Goal: Browse casually

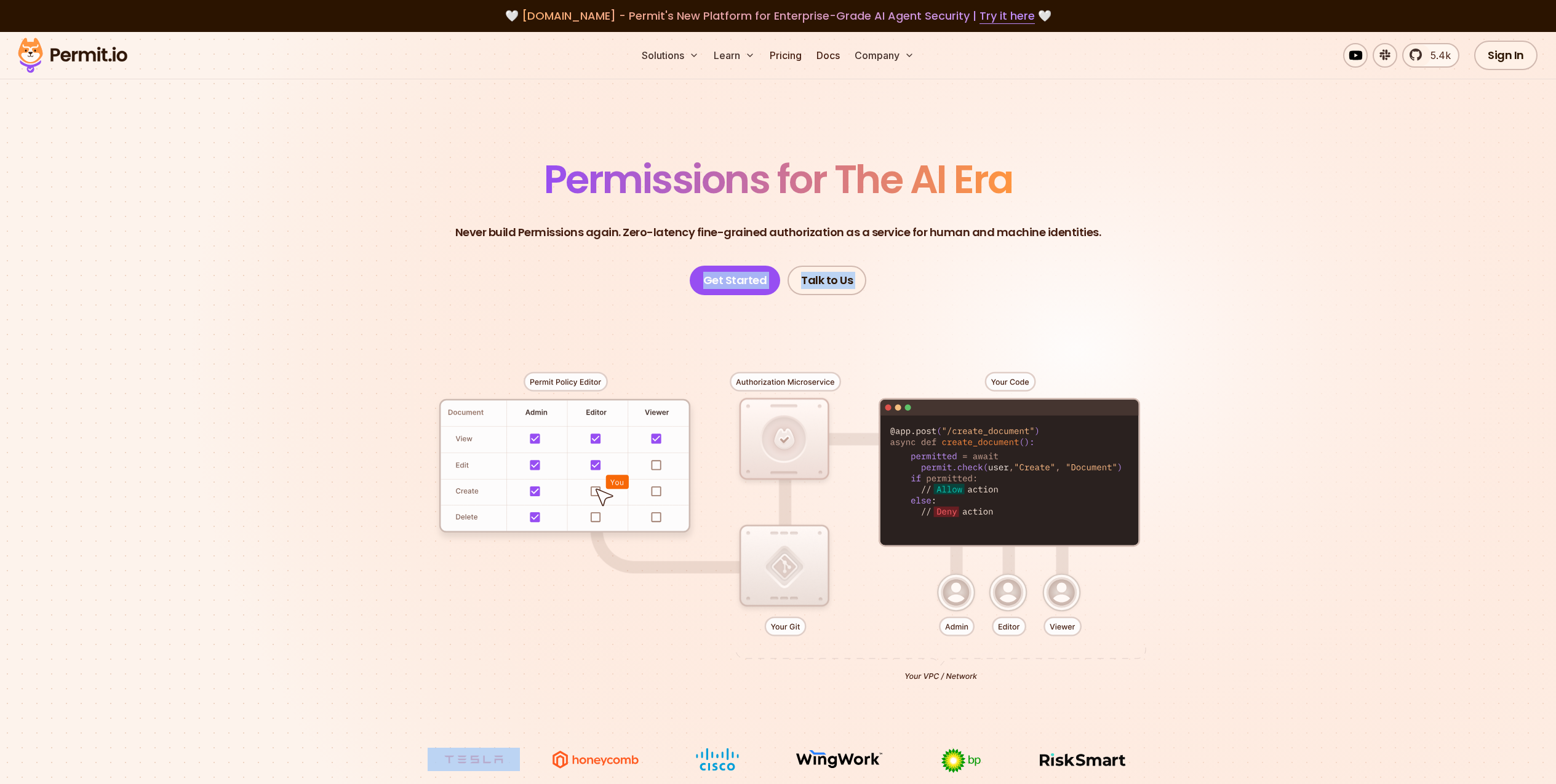
drag, startPoint x: 300, startPoint y: 254, endPoint x: 645, endPoint y: 365, distance: 362.4
click at [645, 365] on section "Permissions for The AI Era Never build Permissions again. Zero-latency fine-gra…" at bounding box center [778, 437] width 1556 height 812
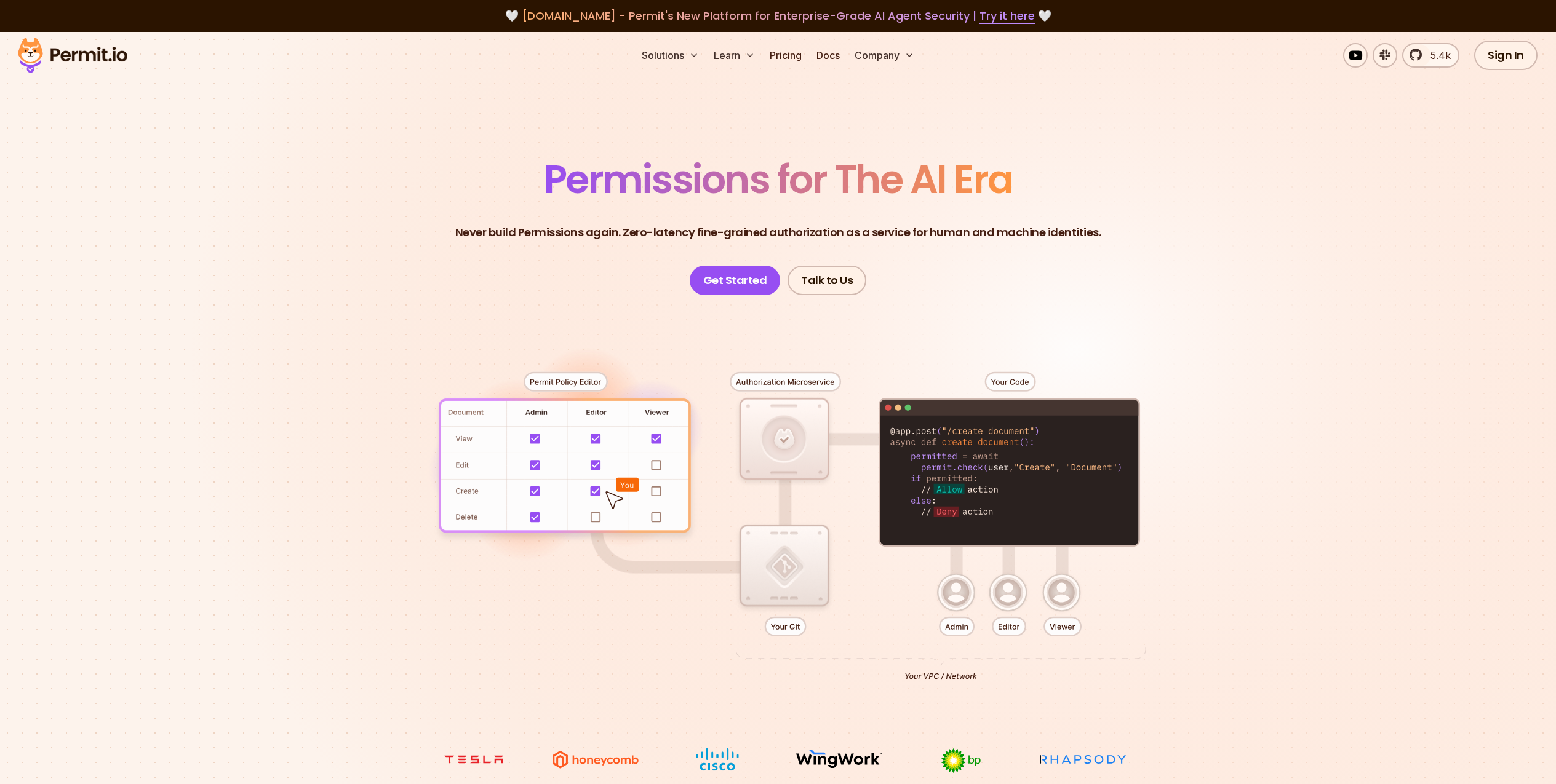
click at [479, 312] on div at bounding box center [778, 522] width 861 height 453
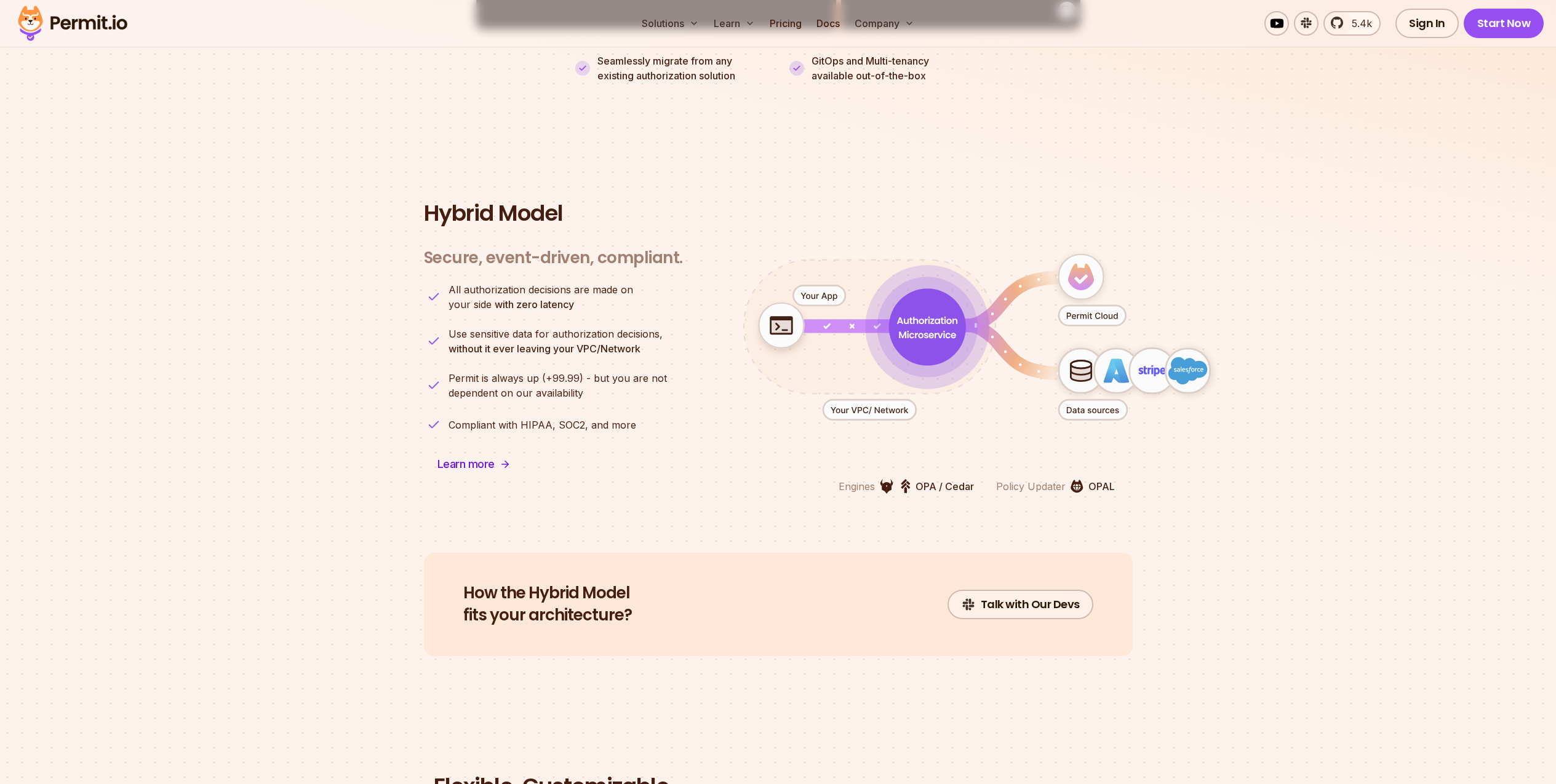
scroll to position [2911, 0]
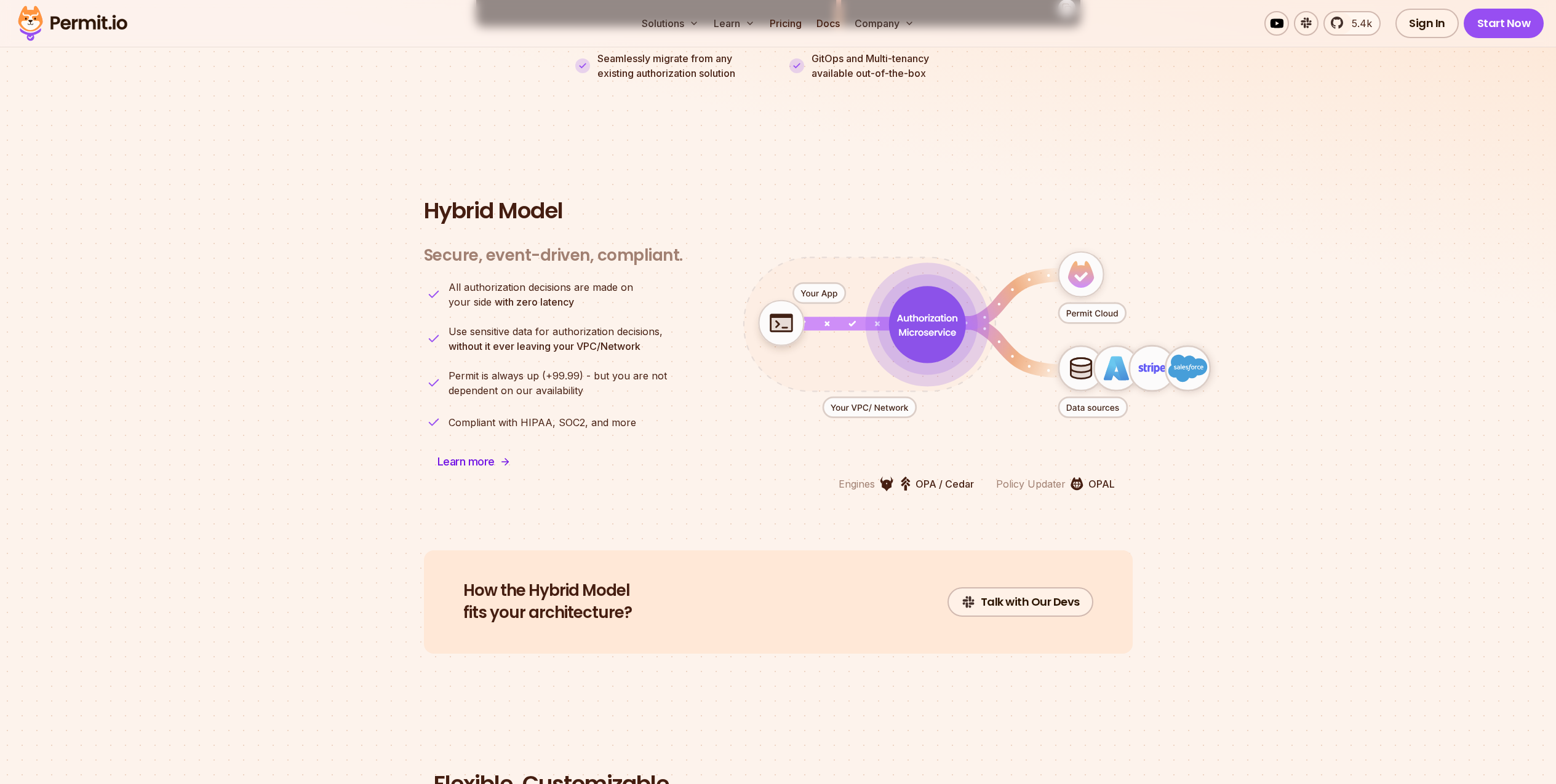
drag, startPoint x: 772, startPoint y: 305, endPoint x: 817, endPoint y: 308, distance: 45.1
click at [829, 310] on g "animation" at bounding box center [984, 326] width 492 height 184
drag, startPoint x: 778, startPoint y: 304, endPoint x: 847, endPoint y: 307, distance: 69.1
click at [847, 307] on g "animation" at bounding box center [984, 326] width 492 height 184
click at [808, 300] on image "animation" at bounding box center [780, 326] width 85 height 85
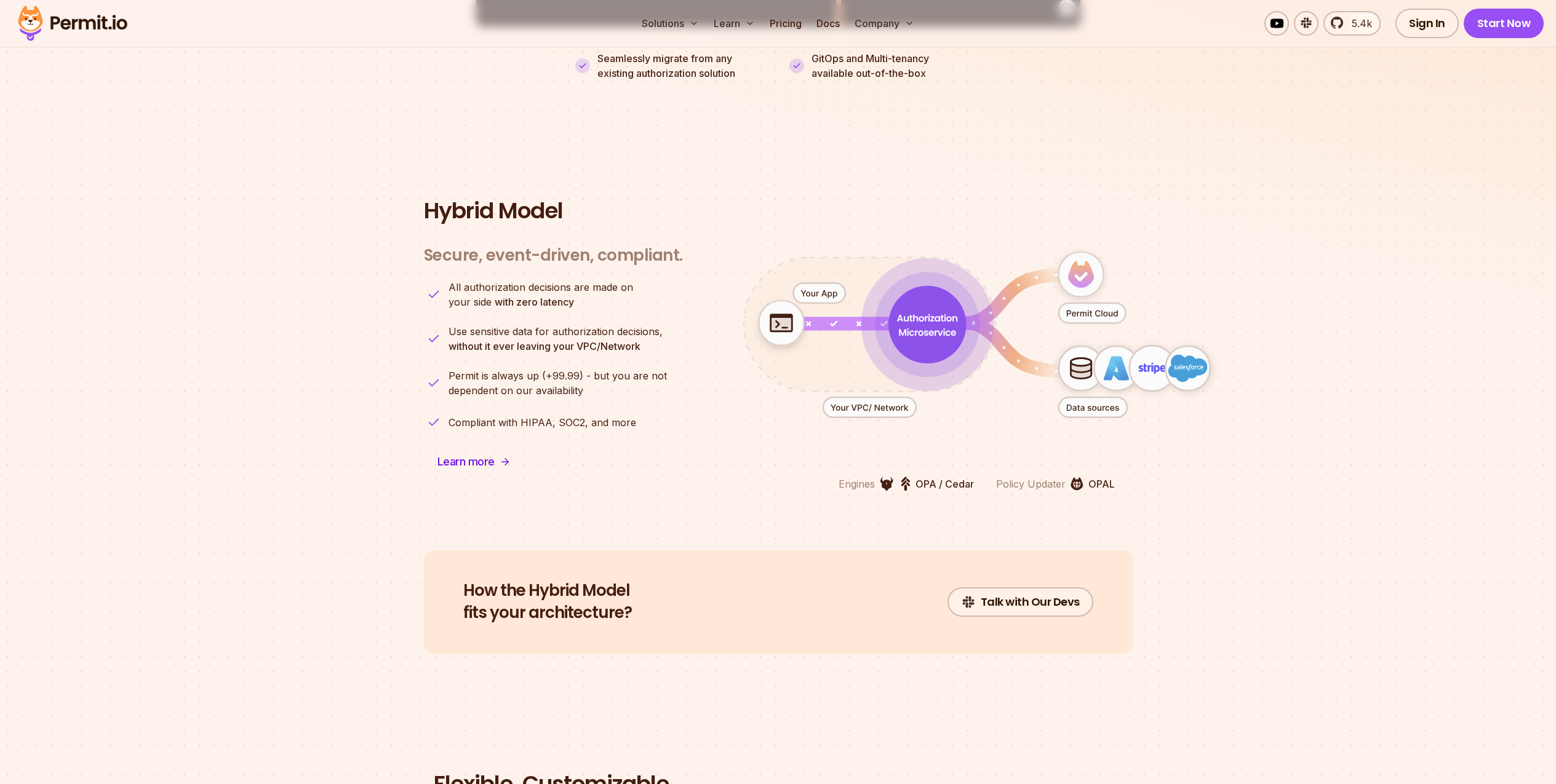
click at [847, 325] on icon "animation" at bounding box center [829, 325] width 128 height 0
click at [933, 316] on icon "animation" at bounding box center [927, 325] width 73 height 73
click at [1088, 346] on icon "animation" at bounding box center [1081, 368] width 45 height 45
drag, startPoint x: 1111, startPoint y: 364, endPoint x: 1112, endPoint y: 409, distance: 45.0
click at [1117, 422] on icon "animation" at bounding box center [977, 335] width 544 height 238
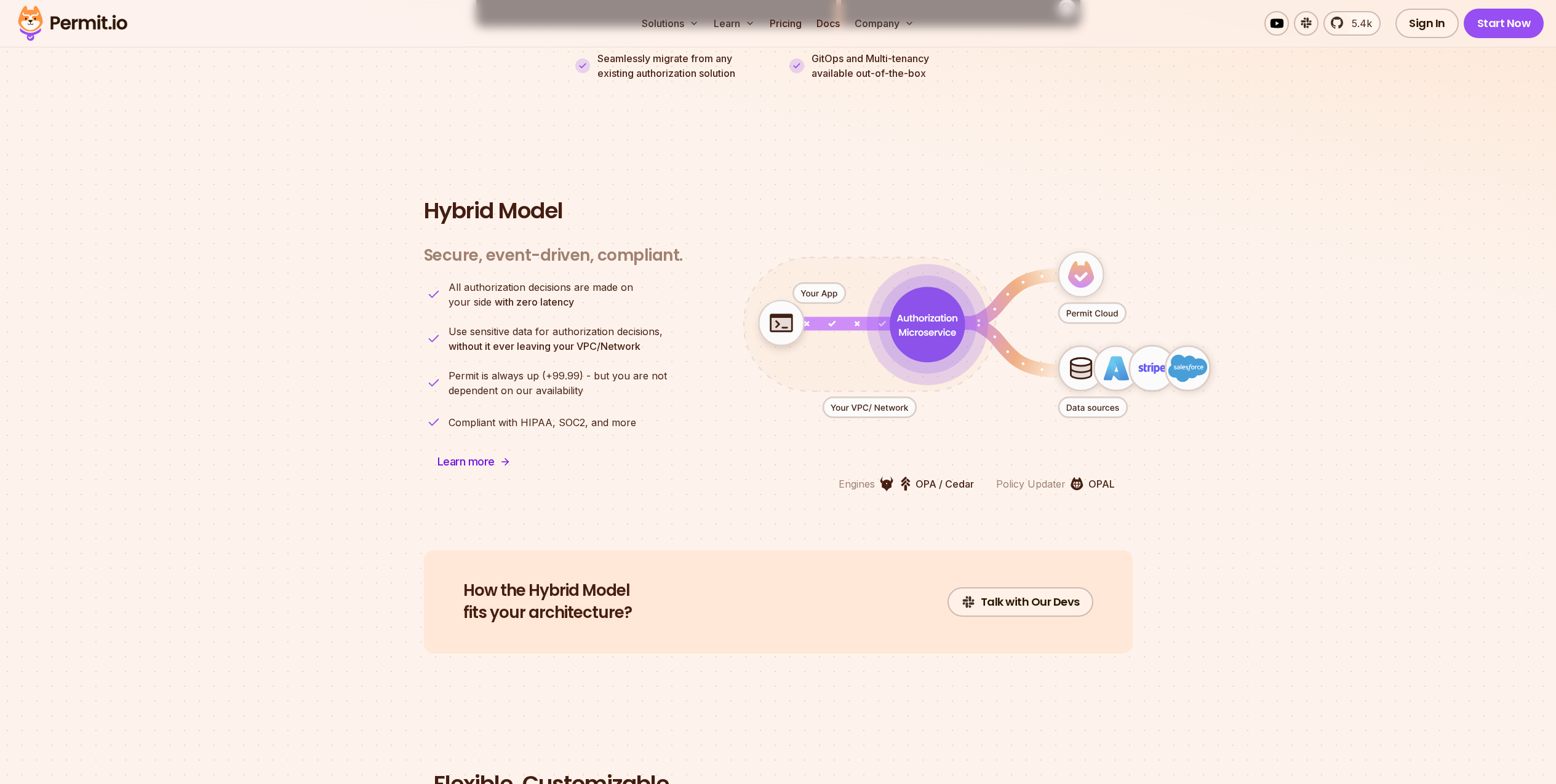
scroll to position [3340, 0]
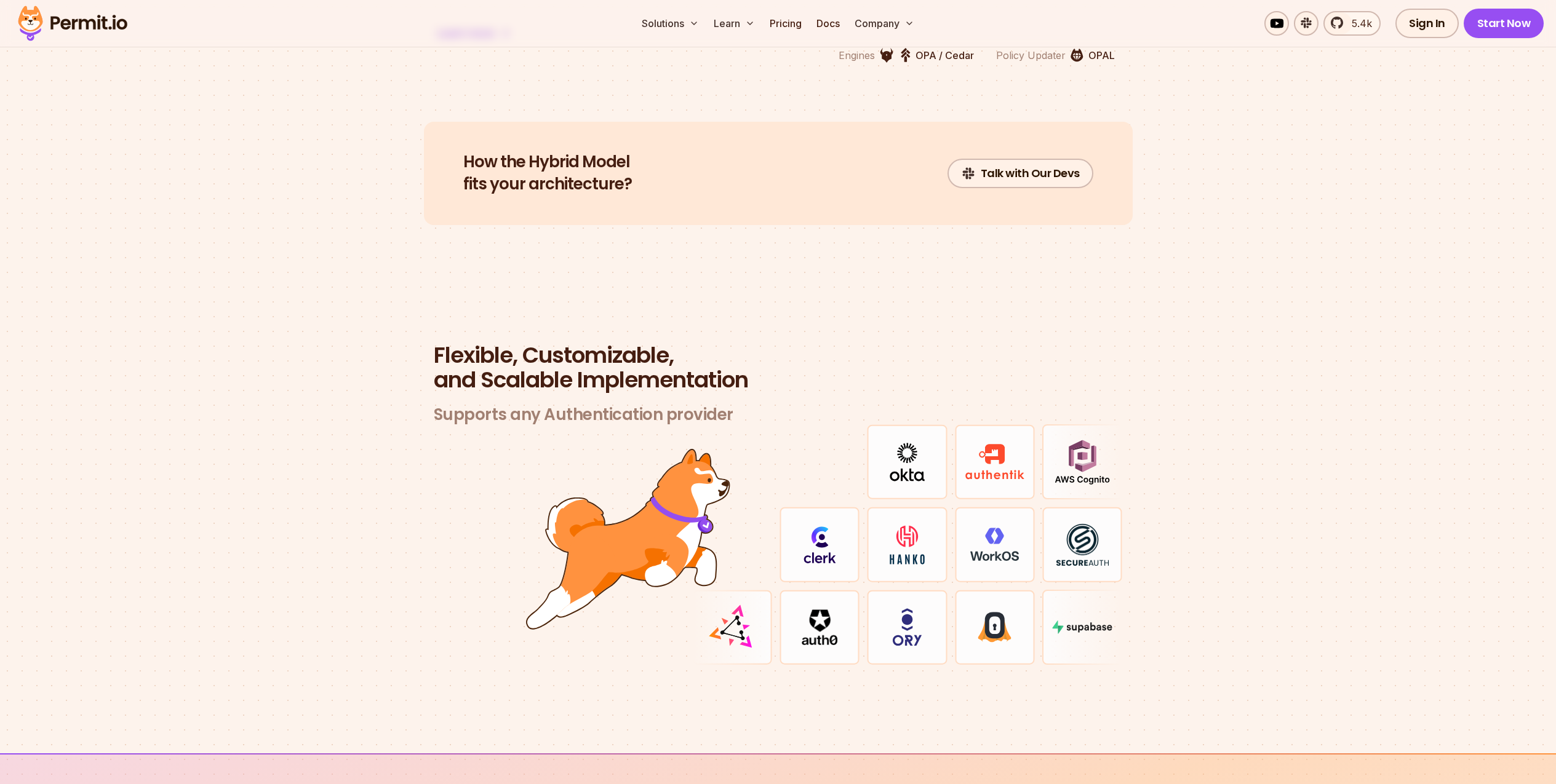
drag, startPoint x: 672, startPoint y: 484, endPoint x: 695, endPoint y: 478, distance: 23.8
click at [672, 484] on img at bounding box center [629, 539] width 205 height 180
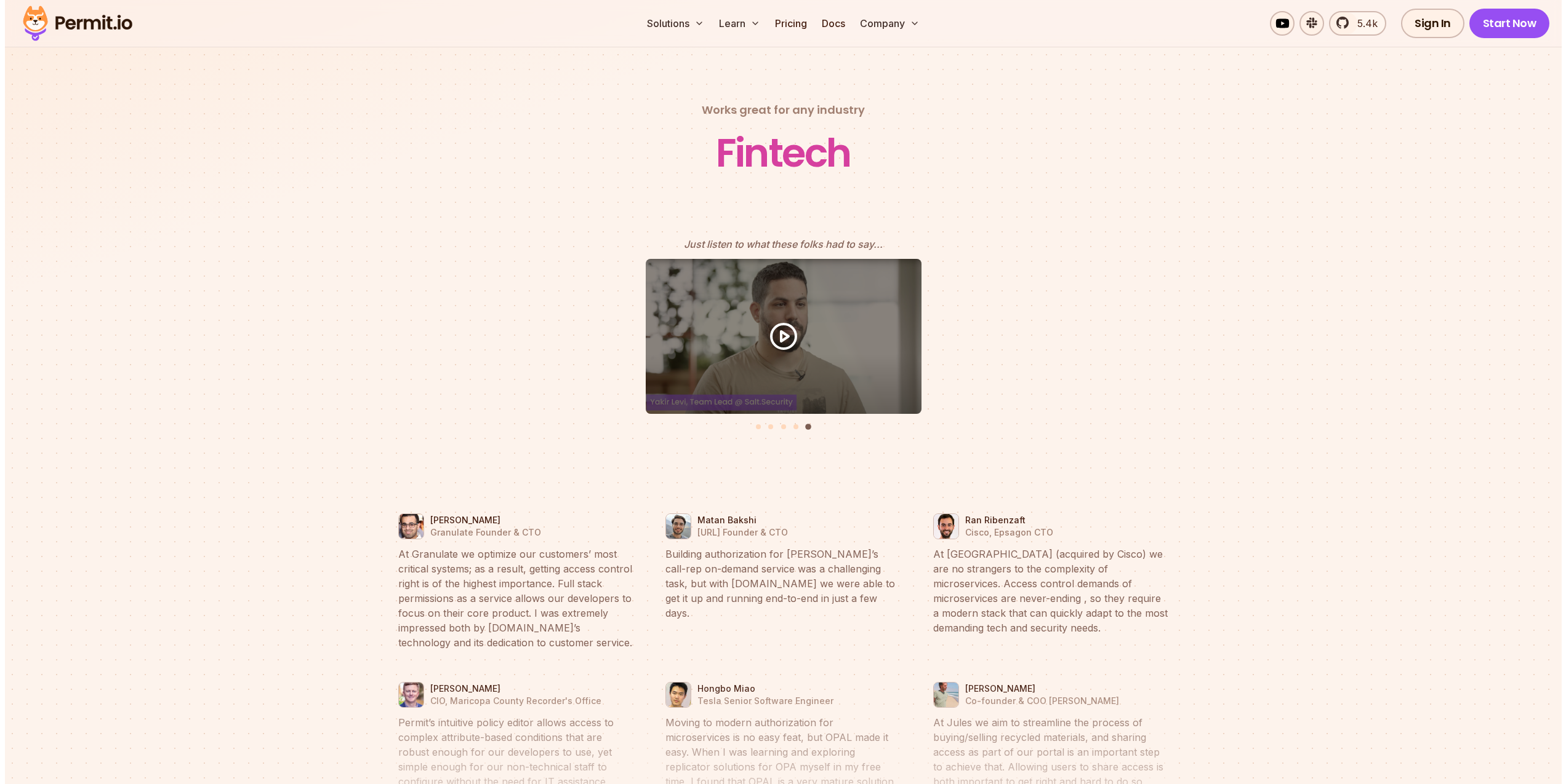
scroll to position [5331, 0]
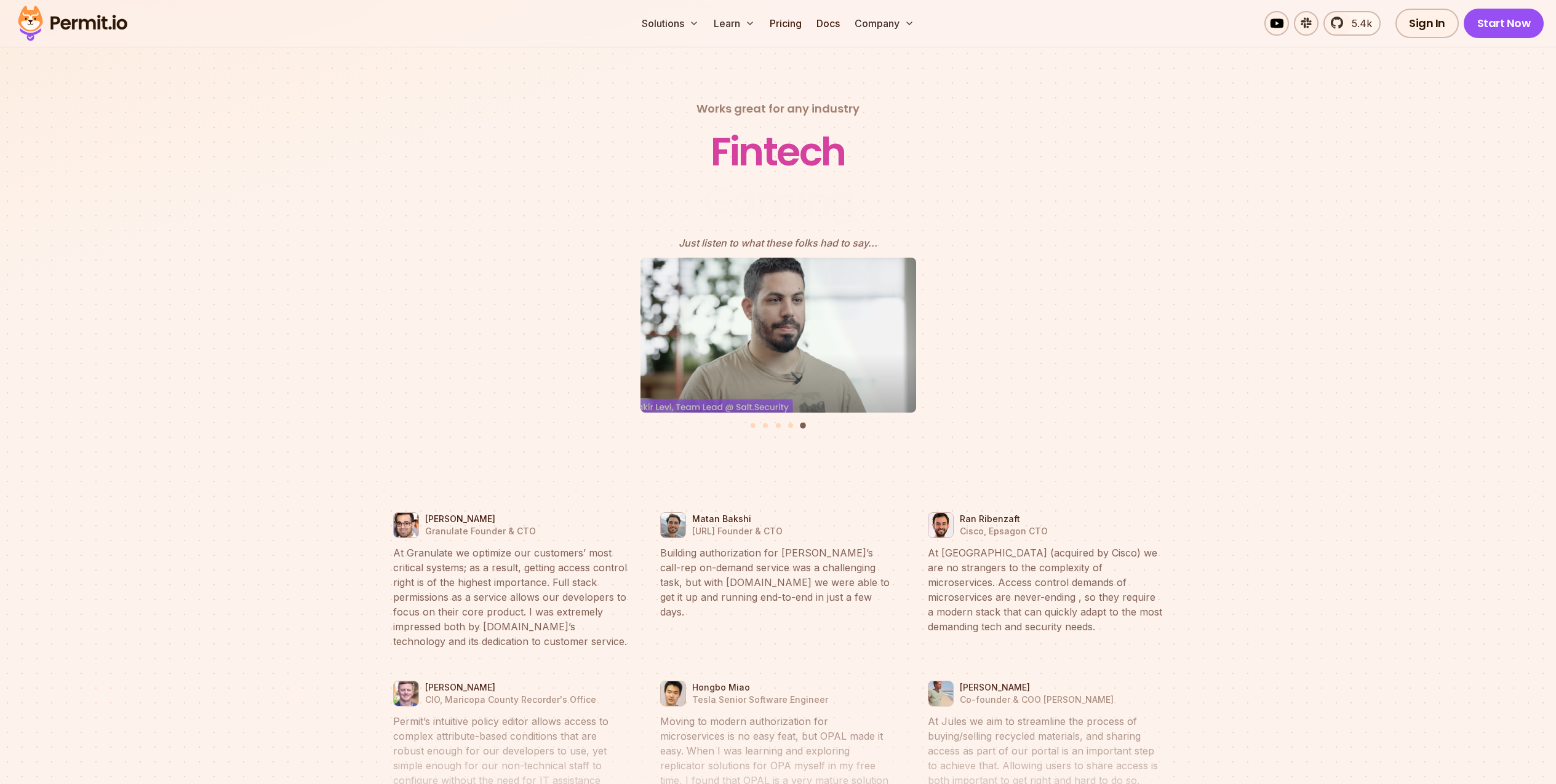
click at [791, 372] on div "5 of 5" at bounding box center [778, 335] width 275 height 155
